Goal: Find specific page/section: Find specific page/section

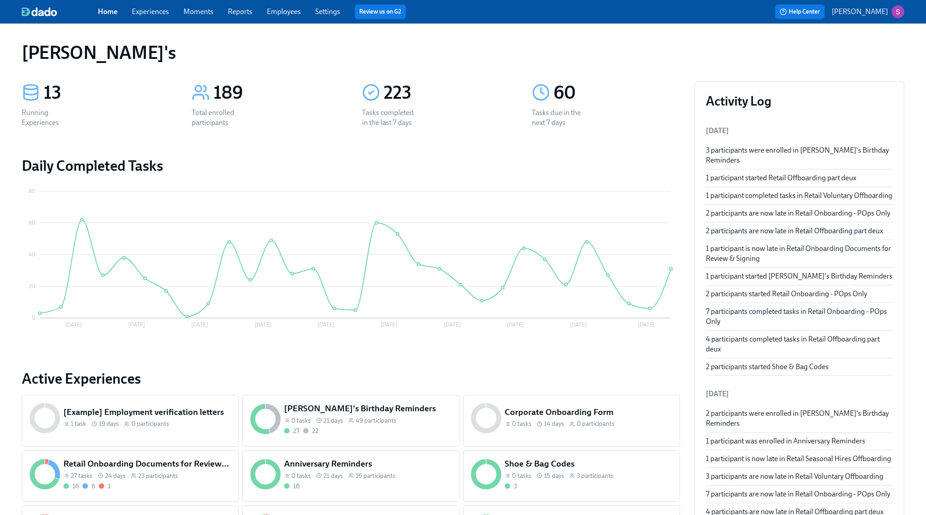
click at [287, 13] on link "Employees" at bounding box center [284, 11] width 34 height 9
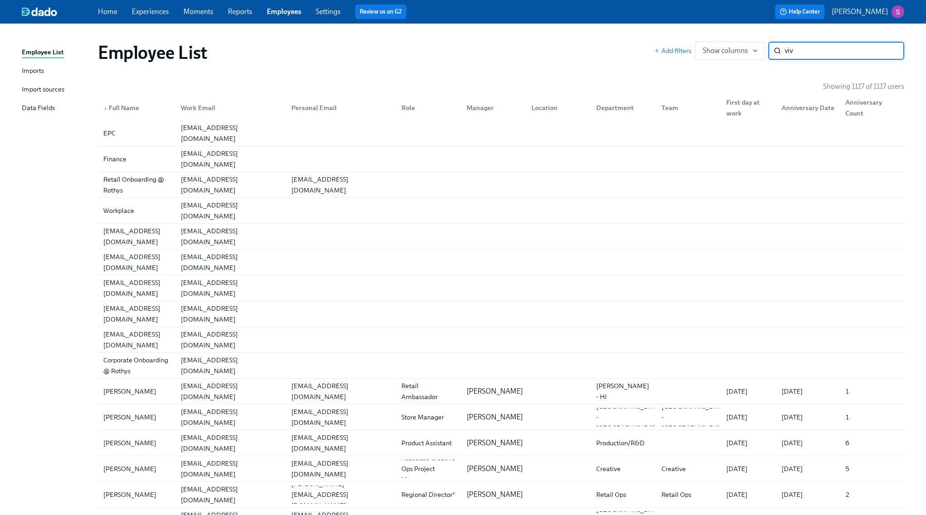
type input "viv"
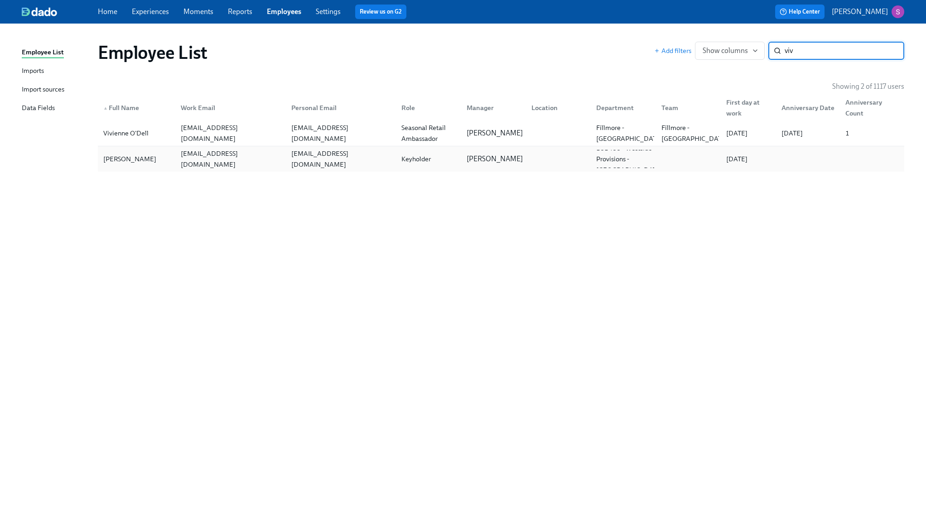
click at [140, 160] on div "[PERSON_NAME]" at bounding box center [130, 159] width 60 height 11
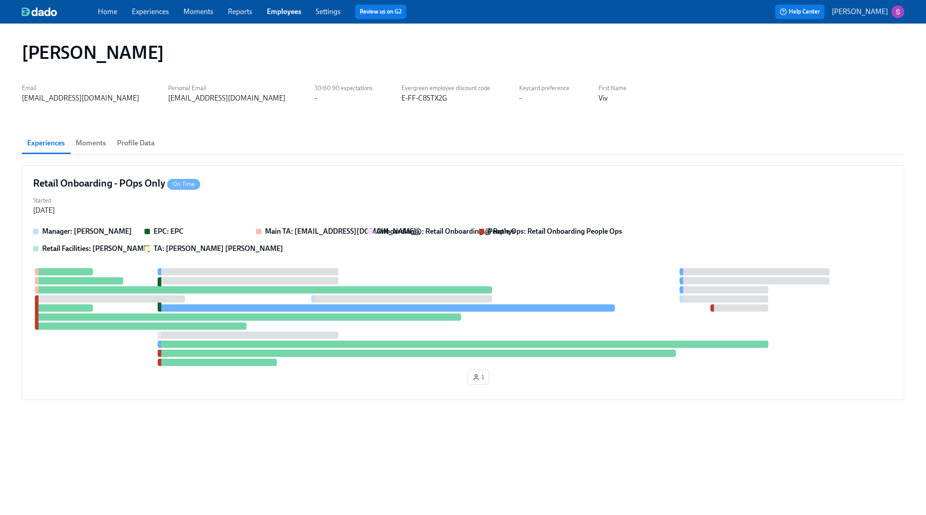
click at [102, 144] on span "Moments" at bounding box center [91, 143] width 30 height 13
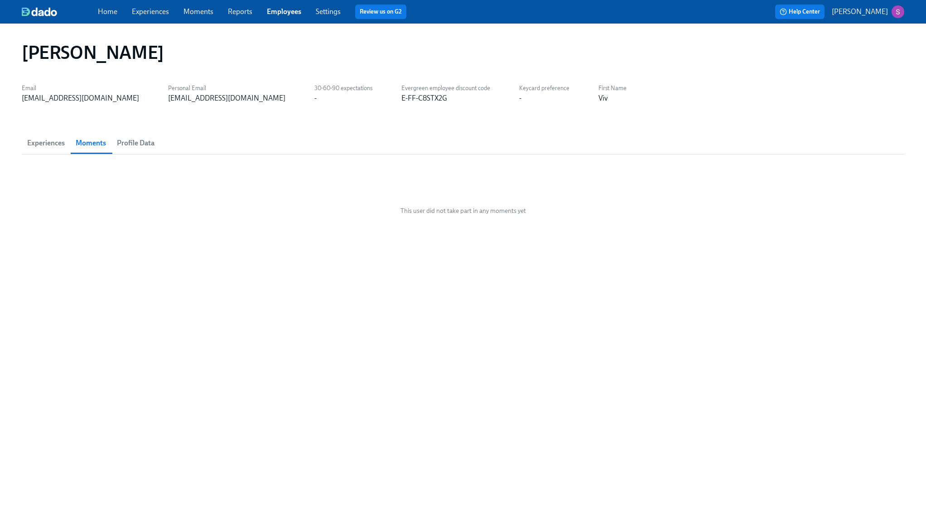
click at [136, 144] on span "Profile Data" at bounding box center [136, 143] width 38 height 13
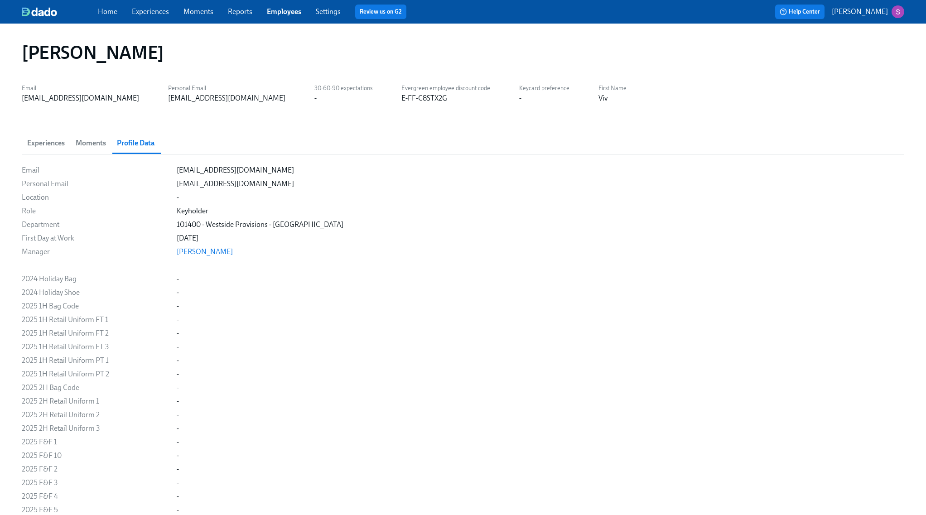
click at [88, 139] on span "Moments" at bounding box center [91, 143] width 30 height 13
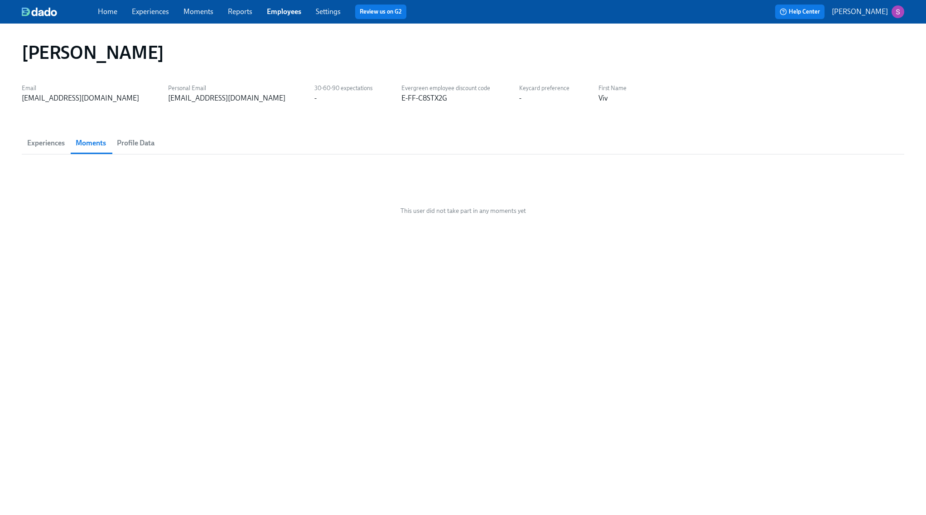
click at [39, 144] on span "Experiences" at bounding box center [46, 143] width 38 height 13
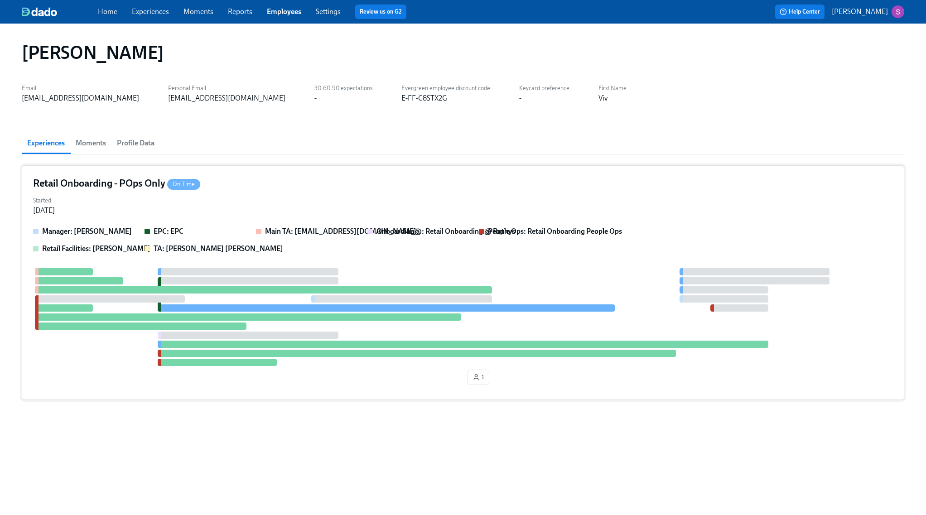
click at [368, 381] on div "1" at bounding box center [463, 328] width 860 height 121
